Goal: Information Seeking & Learning: Learn about a topic

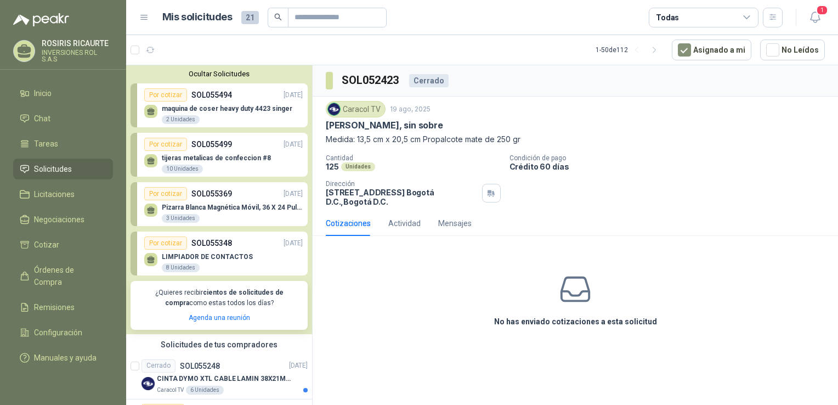
scroll to position [823, 0]
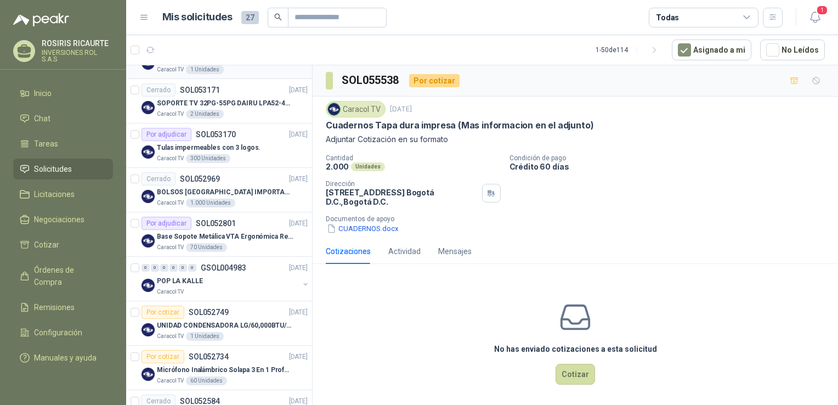
scroll to position [932, 0]
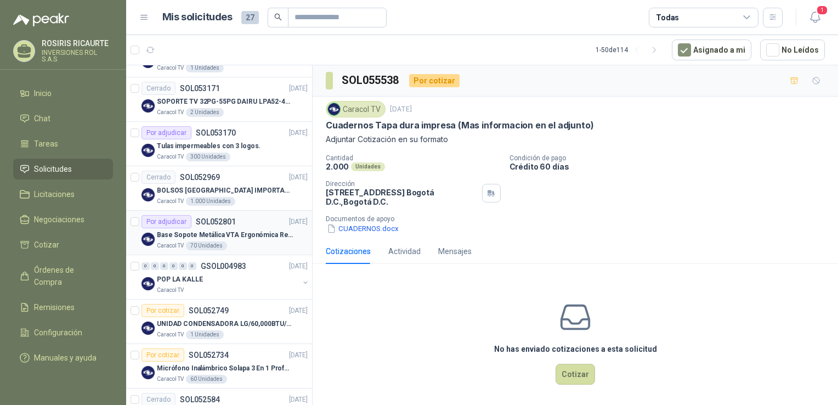
click at [247, 242] on div "Caracol TV 70 Unidades" at bounding box center [232, 245] width 151 height 9
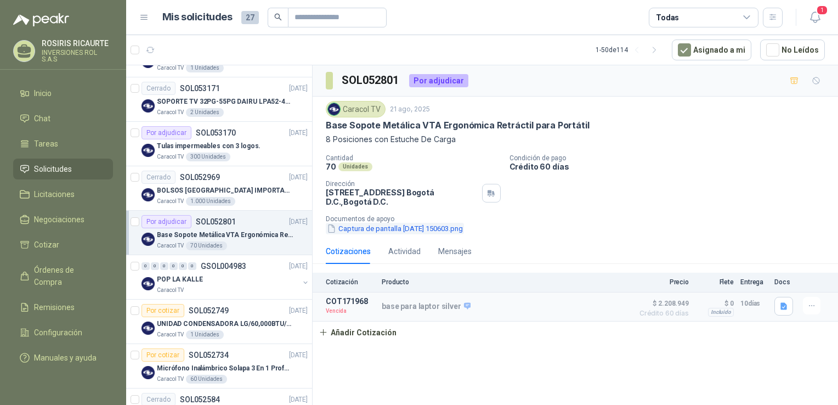
click at [401, 230] on button "Captura de pantalla [DATE] 150603.png" at bounding box center [395, 229] width 138 height 12
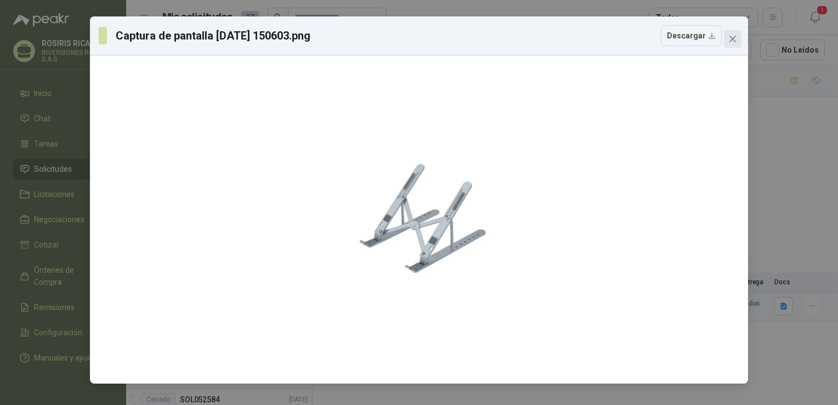
click at [733, 42] on icon "close" at bounding box center [732, 39] width 9 height 9
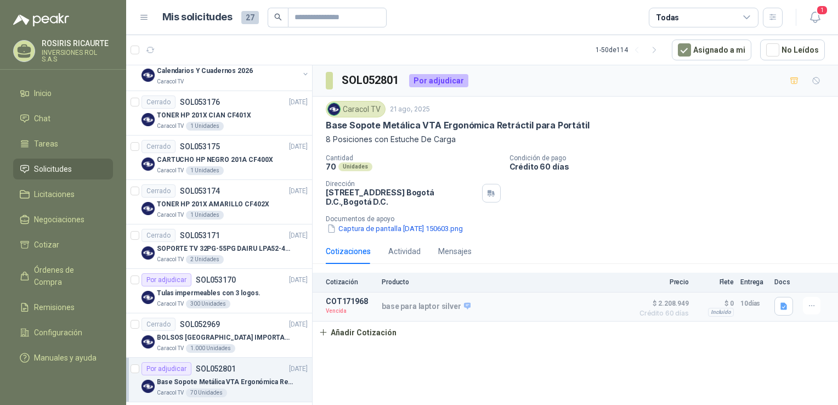
scroll to position [783, 0]
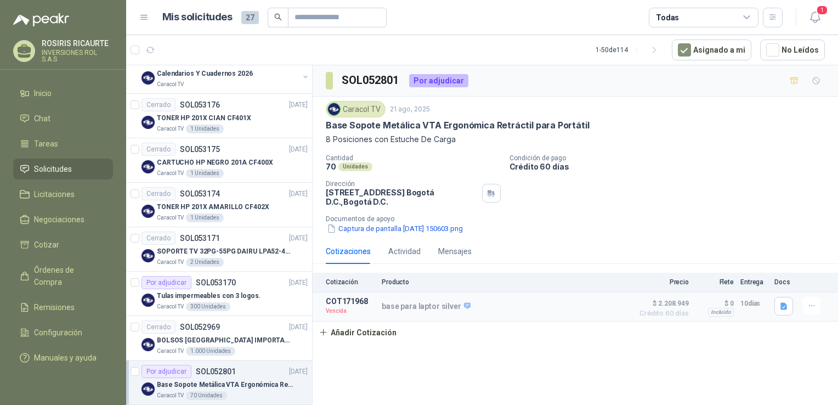
click at [626, 236] on div "Caracol TV [DATE] Base Sopote Metálica VTA Ergonómica Retráctil para Portátil 8…" at bounding box center [575, 168] width 525 height 142
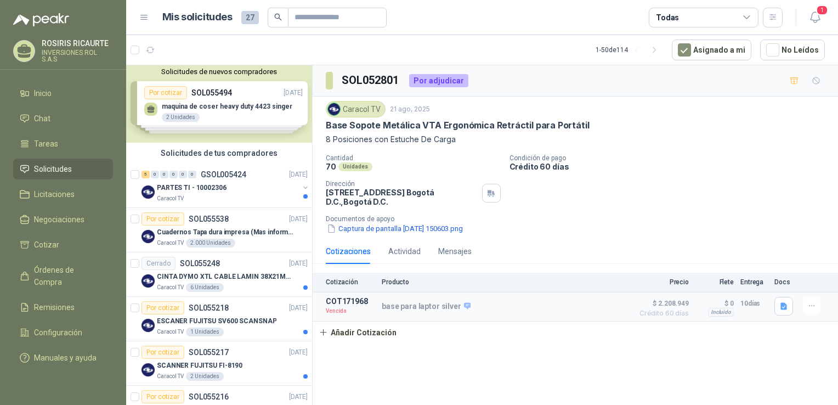
scroll to position [0, 0]
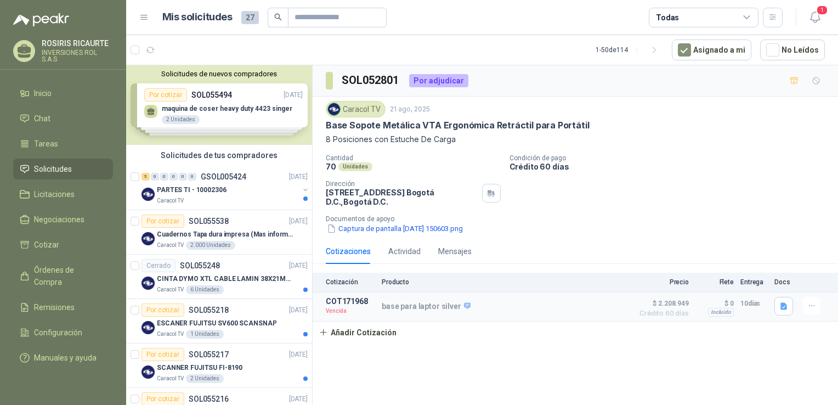
click at [202, 107] on div "Solicitudes de nuevos compradores Por cotizar SOL055494 [DATE] maquina [PERSON_…" at bounding box center [219, 105] width 186 height 80
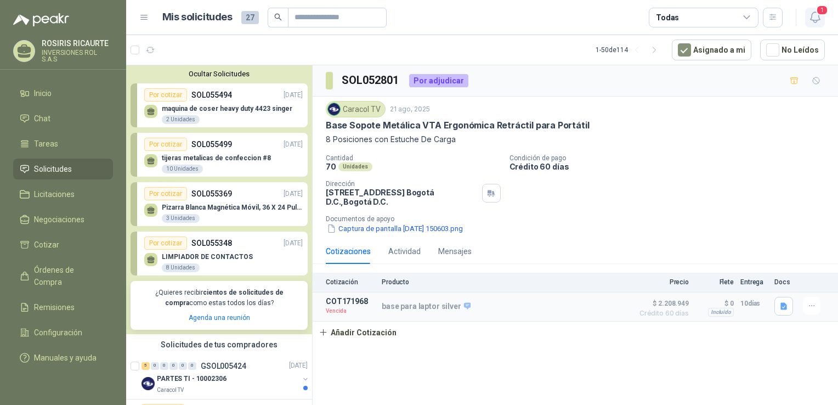
click at [818, 24] on icon "button" at bounding box center [815, 17] width 14 height 14
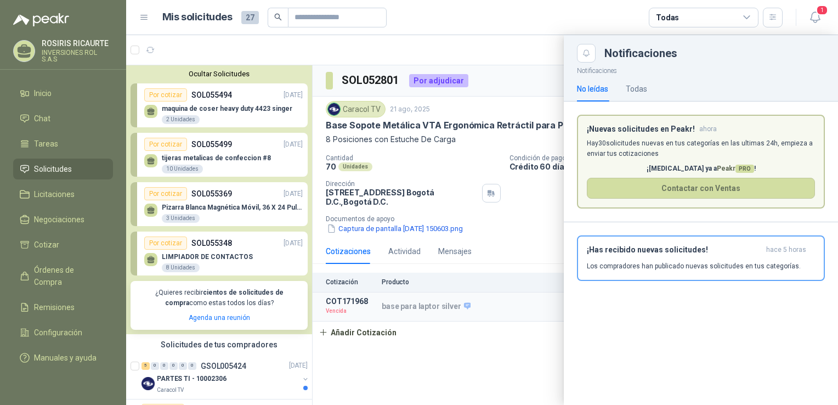
click at [478, 55] on div at bounding box center [482, 220] width 712 height 370
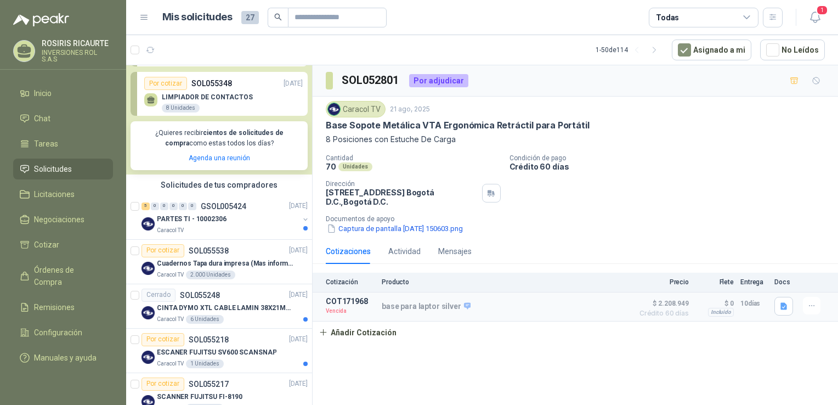
scroll to position [165, 0]
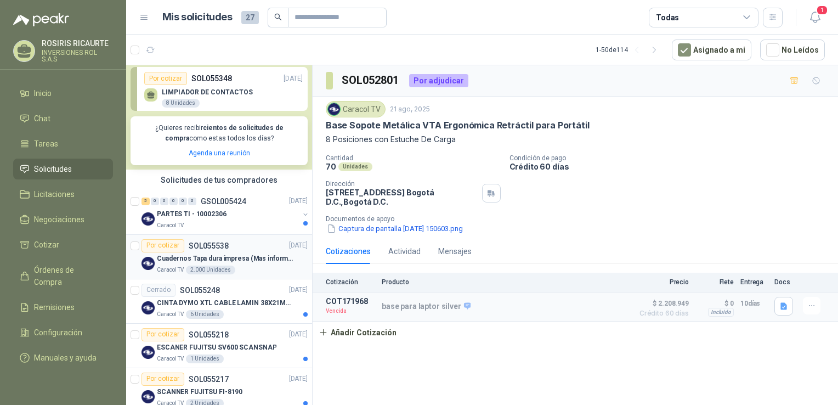
click at [246, 270] on div "Caracol TV 2.000 Unidades" at bounding box center [232, 269] width 151 height 9
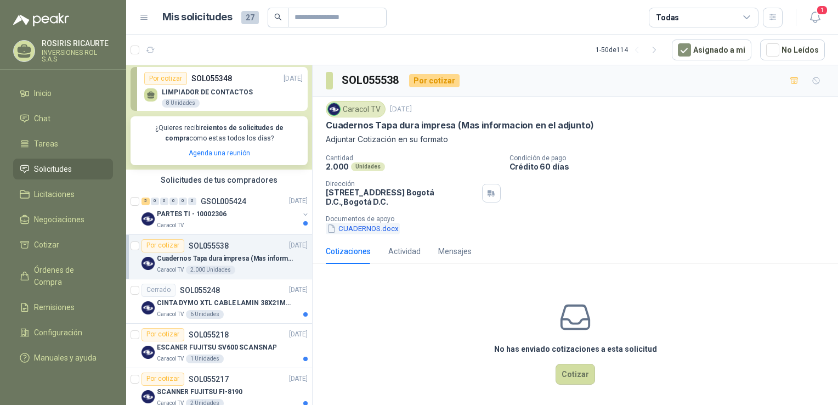
click at [359, 231] on button "CUADERNOS.docx" at bounding box center [363, 229] width 74 height 12
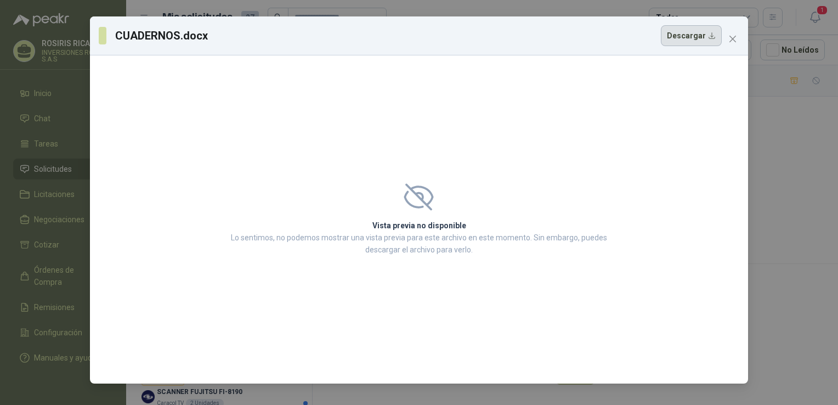
click at [702, 33] on button "Descargar" at bounding box center [691, 35] width 61 height 21
click at [730, 39] on icon "close" at bounding box center [732, 39] width 9 height 9
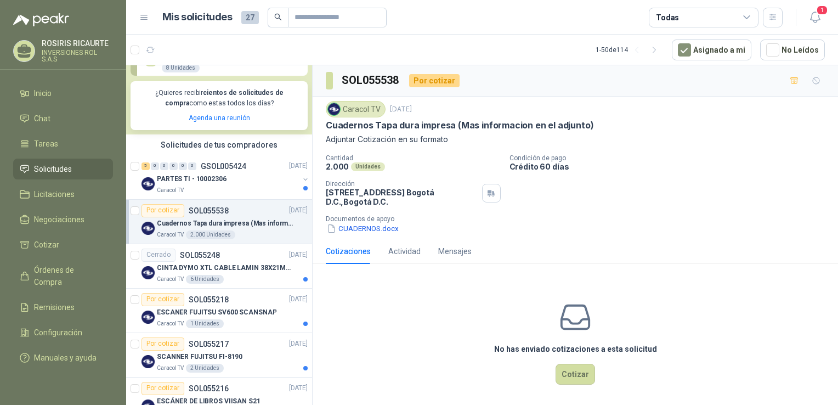
scroll to position [219, 0]
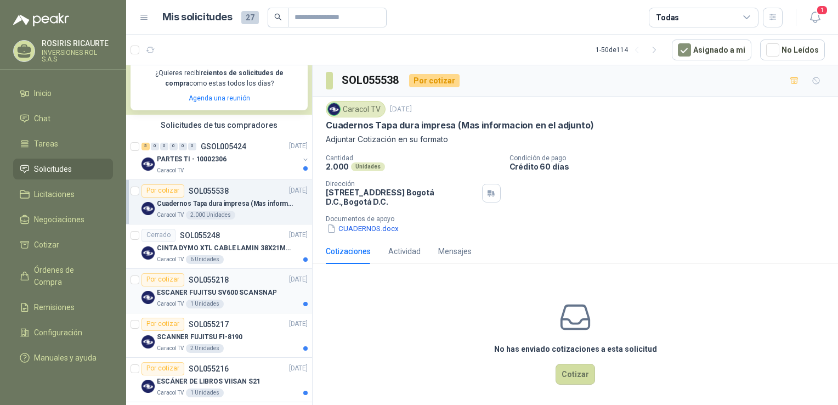
click at [236, 301] on div "Caracol TV 1 Unidades" at bounding box center [232, 303] width 151 height 9
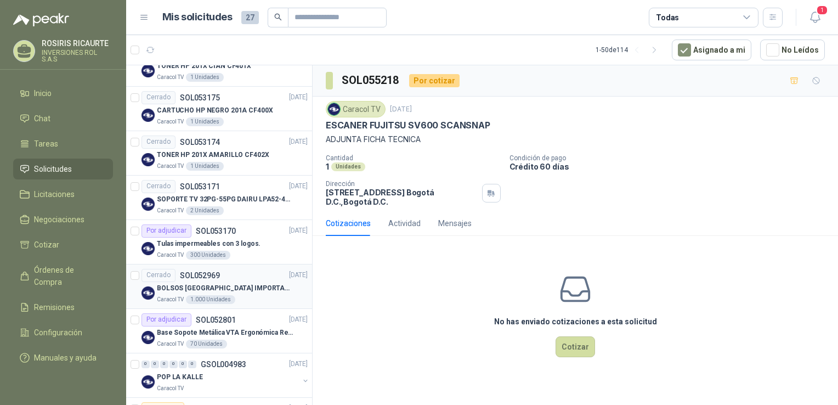
scroll to position [1042, 0]
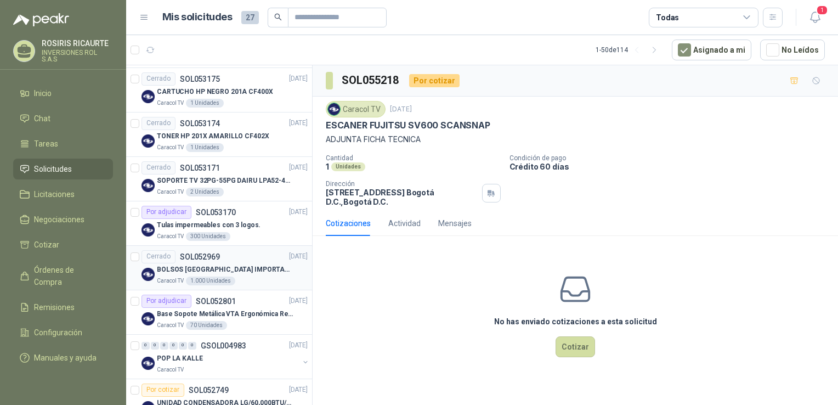
click at [258, 277] on div "Caracol TV 1.000 Unidades" at bounding box center [232, 280] width 151 height 9
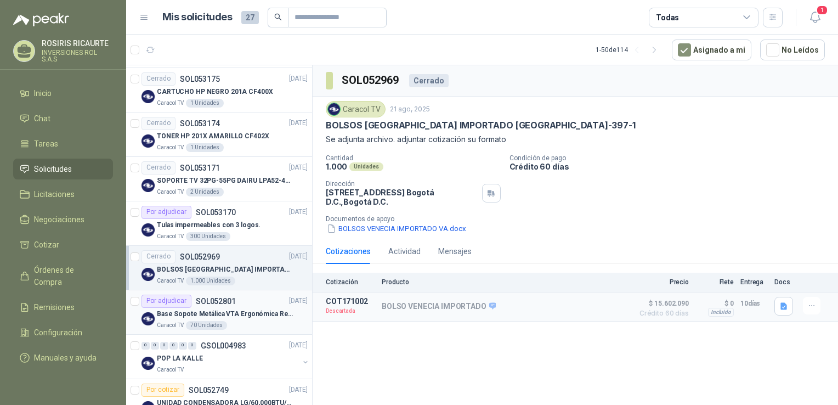
click at [242, 318] on div "Base Sopote Metálica VTA Ergonómica Retráctil para Portátil" at bounding box center [232, 314] width 151 height 13
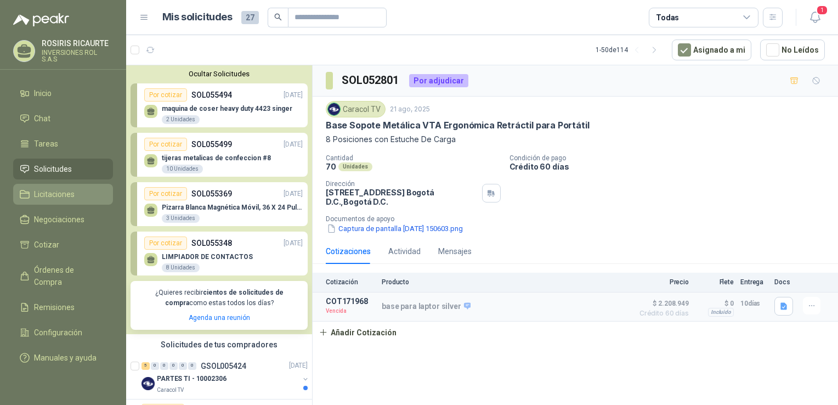
click at [53, 199] on span "Licitaciones" at bounding box center [54, 194] width 41 height 12
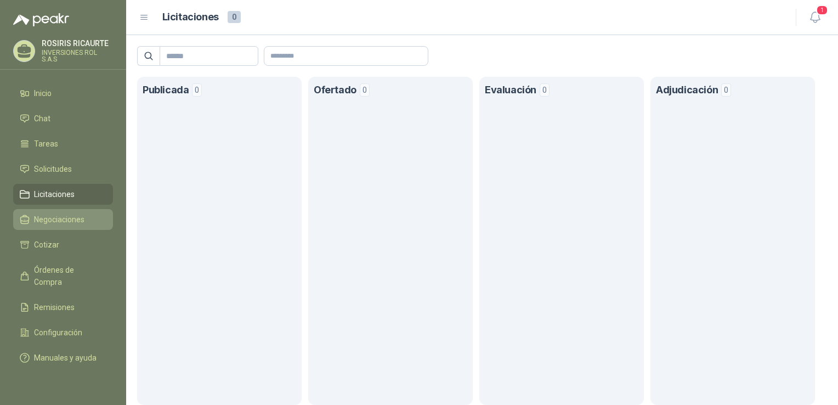
click at [77, 218] on span "Negociaciones" at bounding box center [59, 219] width 50 height 12
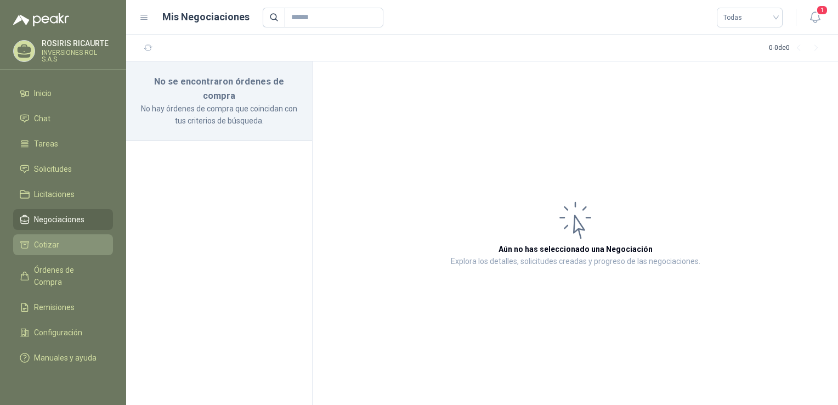
click at [59, 245] on li "Cotizar" at bounding box center [63, 245] width 87 height 12
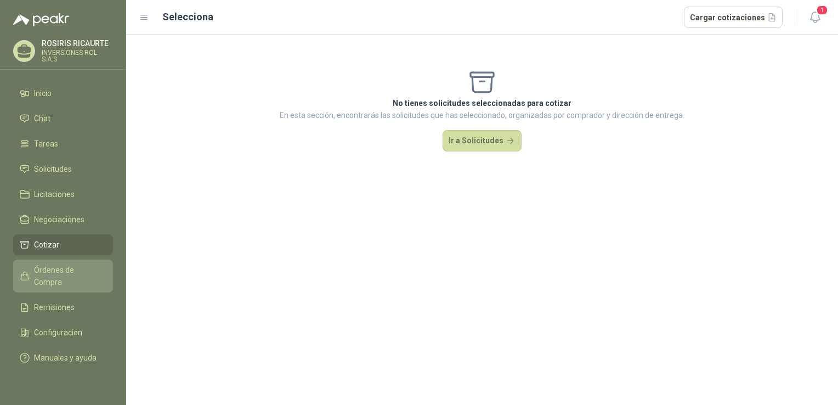
click at [71, 273] on span "Órdenes de Compra" at bounding box center [68, 276] width 69 height 24
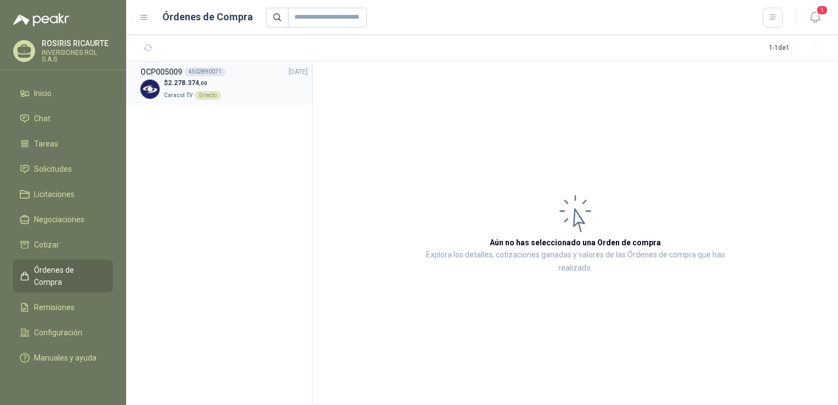
click at [178, 89] on p "Caracol TV Directo" at bounding box center [192, 94] width 57 height 12
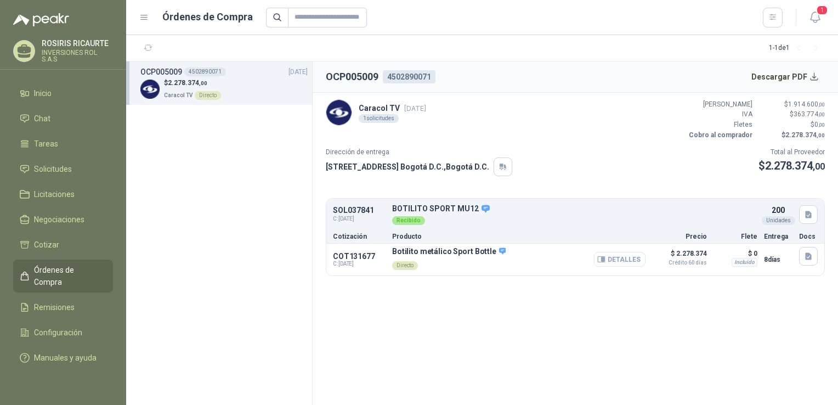
click at [608, 259] on button "Detalles" at bounding box center [620, 259] width 52 height 15
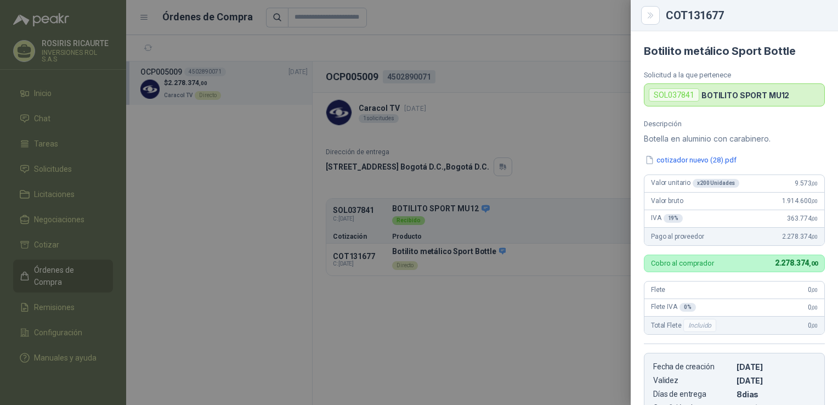
click at [536, 267] on div at bounding box center [419, 202] width 838 height 405
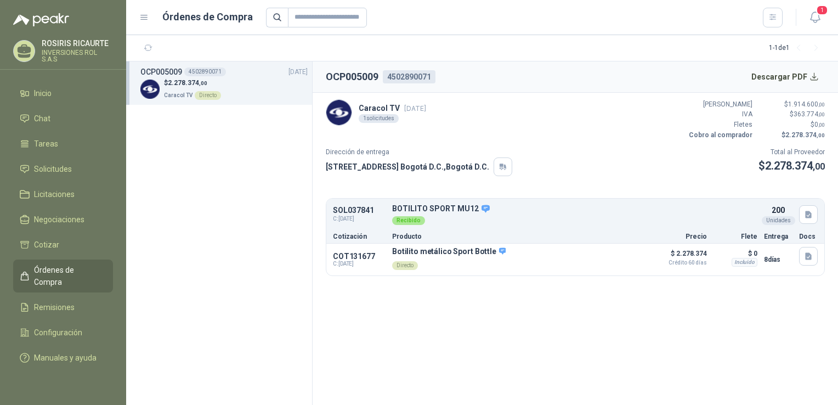
click at [351, 215] on span "C: [DATE]" at bounding box center [359, 218] width 53 height 9
click at [809, 216] on icon "button" at bounding box center [808, 214] width 7 height 7
click at [724, 188] on button "IMAGEN DE BOTILITOS DESAFIO SIN MARCACION.docx" at bounding box center [715, 190] width 191 height 12
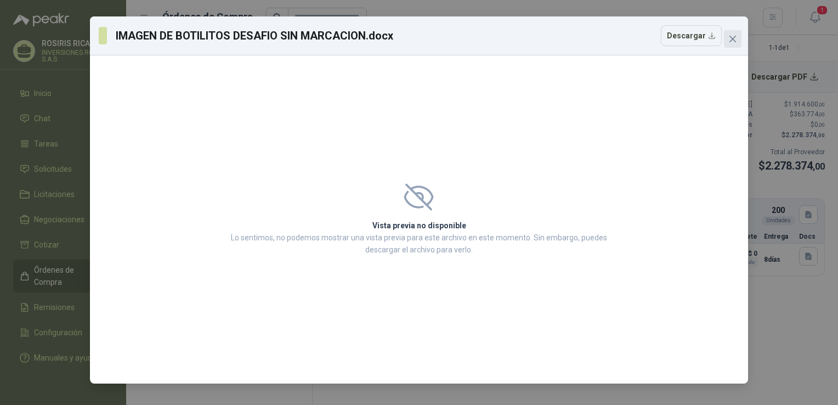
click at [729, 43] on icon "close" at bounding box center [732, 39] width 9 height 9
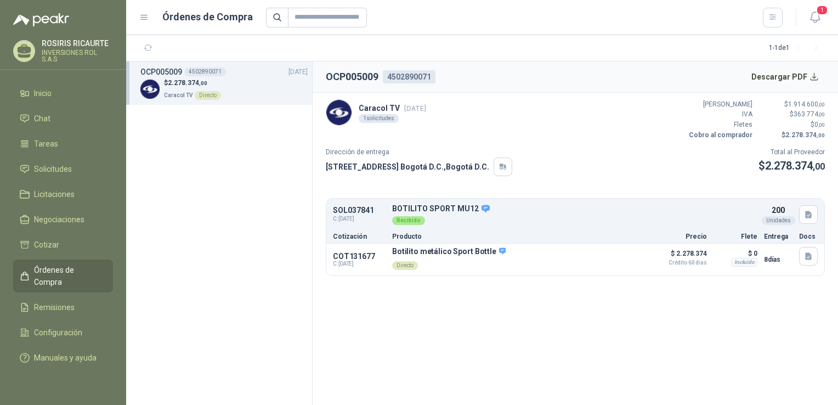
click at [563, 293] on section "OCP005009 4502890071 Descargar PDF Caracol TV [DATE] 1 solicitudes Valor Bruto …" at bounding box center [575, 232] width 525 height 343
click at [46, 95] on span "Inicio" at bounding box center [43, 93] width 18 height 12
click at [59, 174] on span "Solicitudes" at bounding box center [53, 169] width 38 height 12
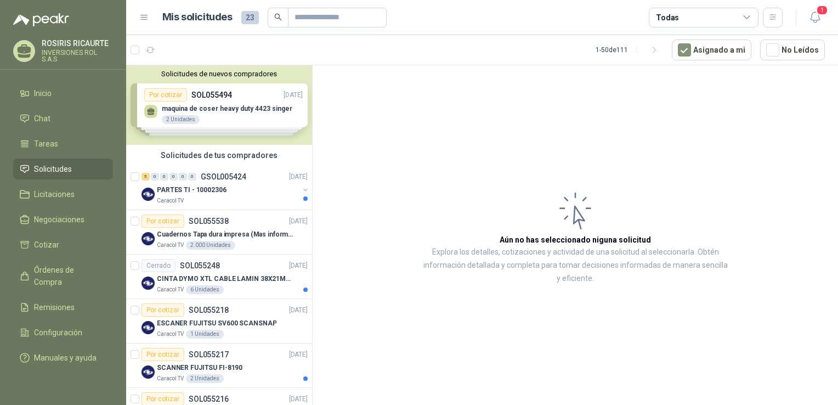
click at [213, 115] on div "Solicitudes de nuevos compradores Por cotizar SOL055494 [DATE] maquina [PERSON_…" at bounding box center [219, 105] width 186 height 80
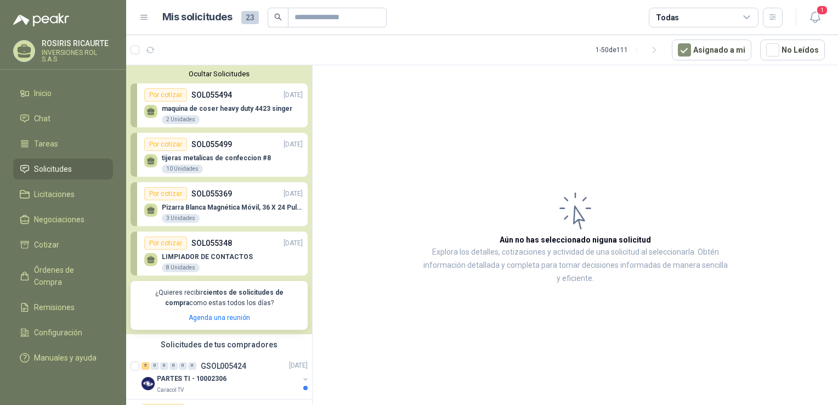
click at [229, 163] on div "tijeras metalicas de confeccion #8 10 Unidades" at bounding box center [216, 164] width 109 height 20
